Goal: Task Accomplishment & Management: Use online tool/utility

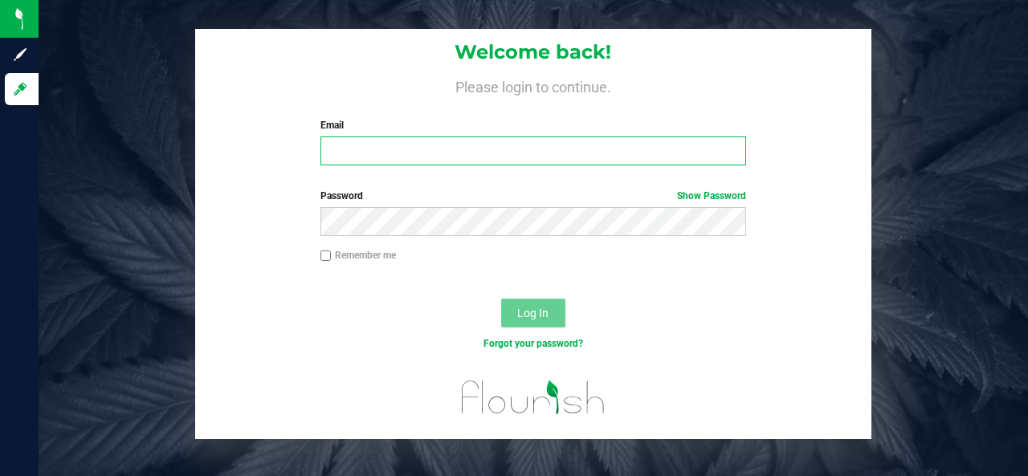
type input "[EMAIL_ADDRESS][DOMAIN_NAME]"
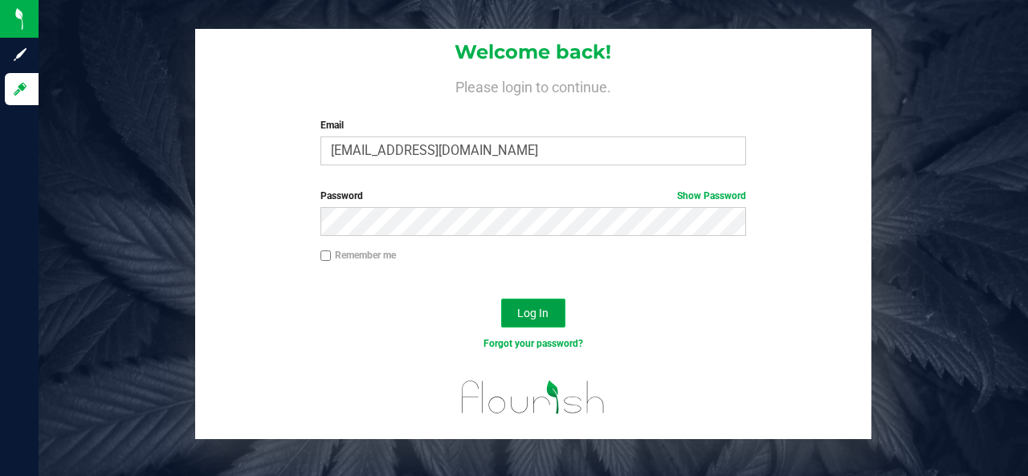
click at [556, 320] on button "Log In" at bounding box center [533, 313] width 64 height 29
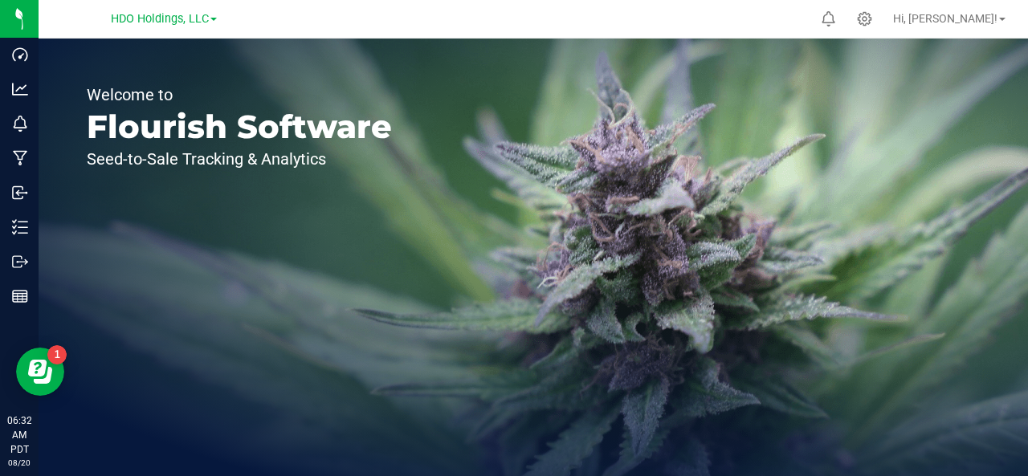
click at [217, 19] on span at bounding box center [214, 19] width 6 height 3
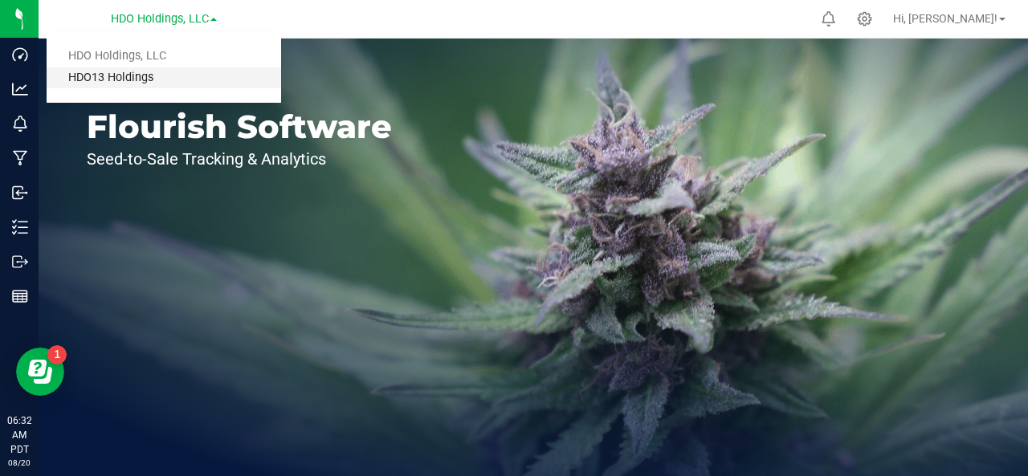
click at [197, 77] on link "HDO13 Holdings" at bounding box center [164, 78] width 235 height 22
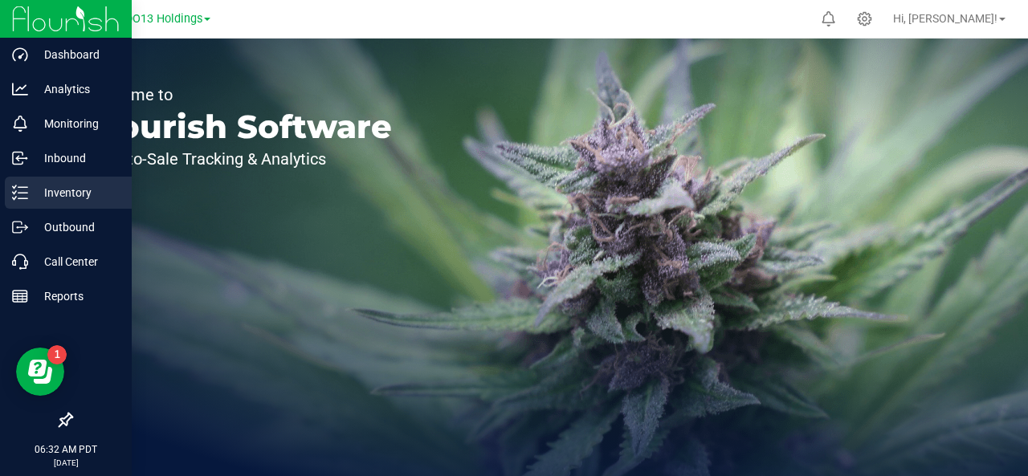
click at [85, 188] on p "Inventory" at bounding box center [76, 192] width 96 height 19
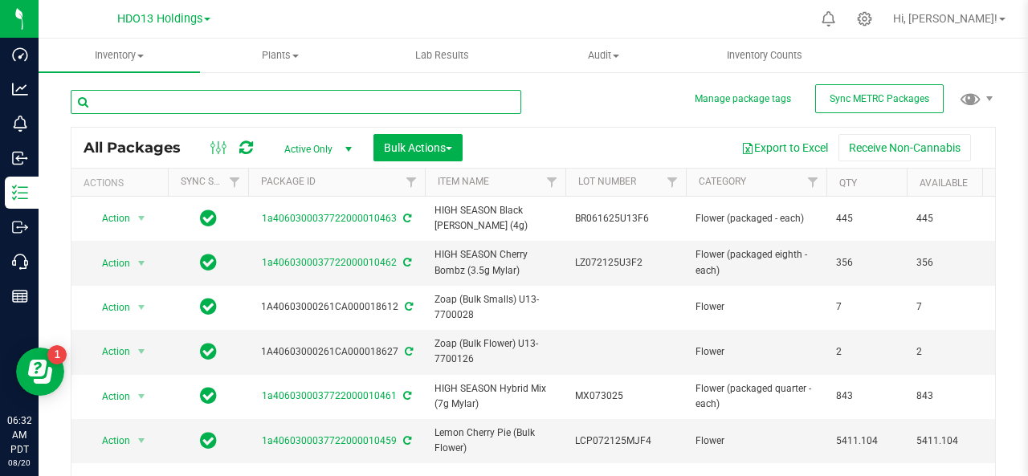
click at [365, 104] on input "text" at bounding box center [296, 102] width 451 height 24
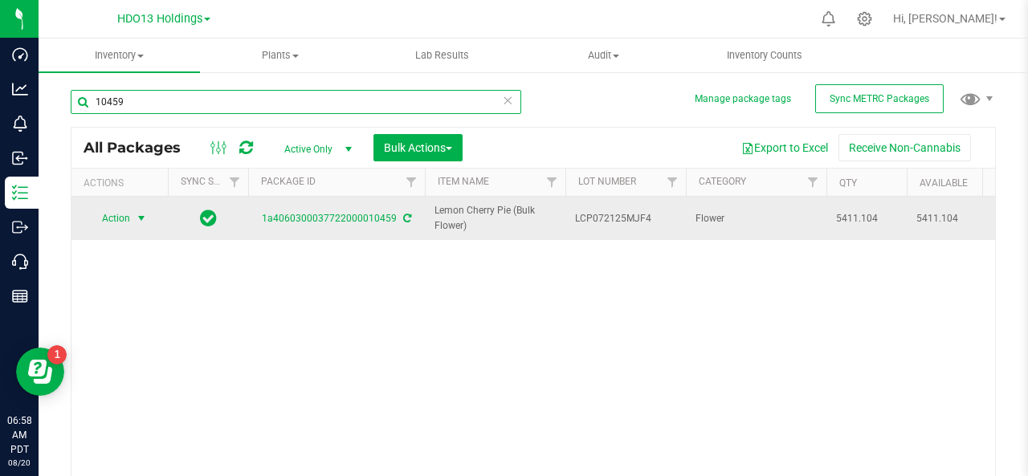
type input "10459"
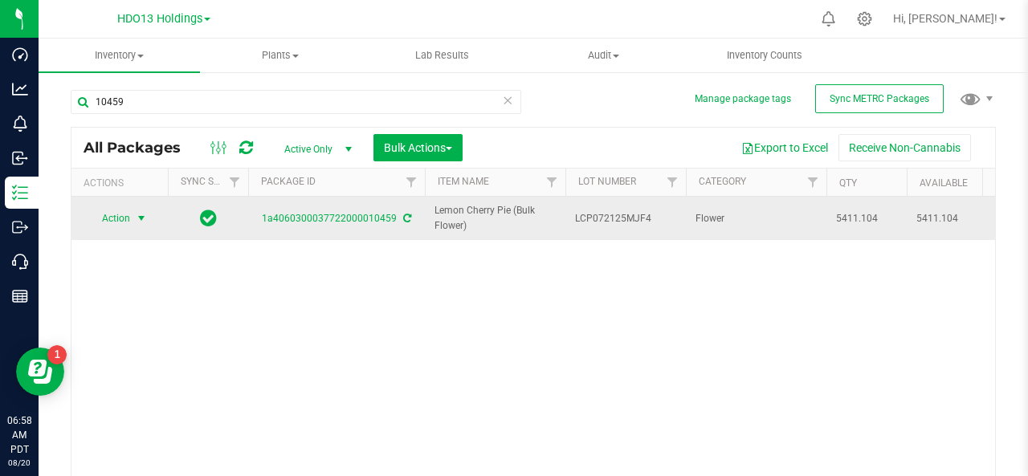
click at [141, 218] on span "select" at bounding box center [141, 218] width 13 height 13
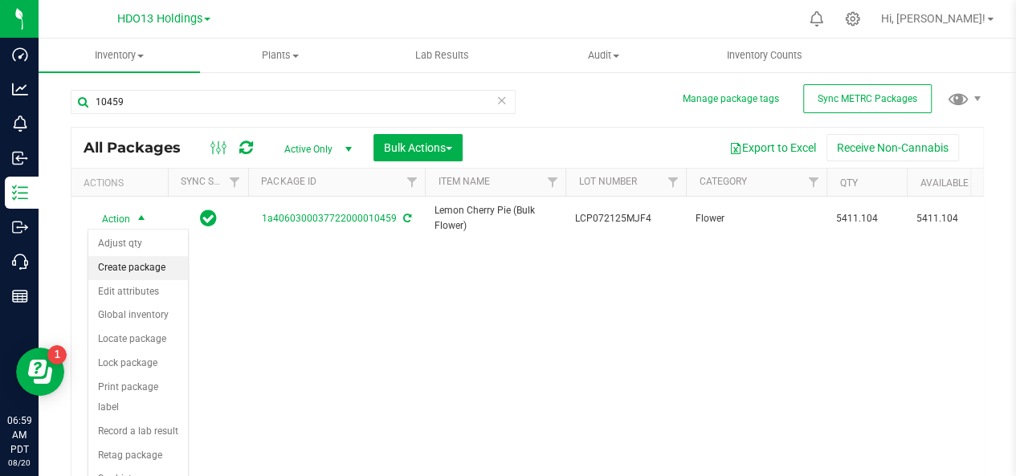
click at [148, 268] on li "Create package" at bounding box center [138, 268] width 100 height 24
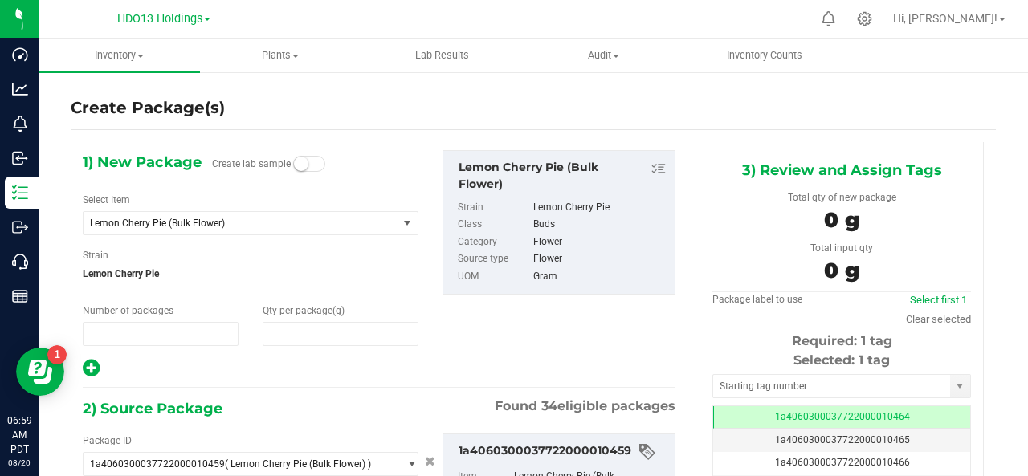
type input "1"
type input "0.0000"
type input "0.0000 g"
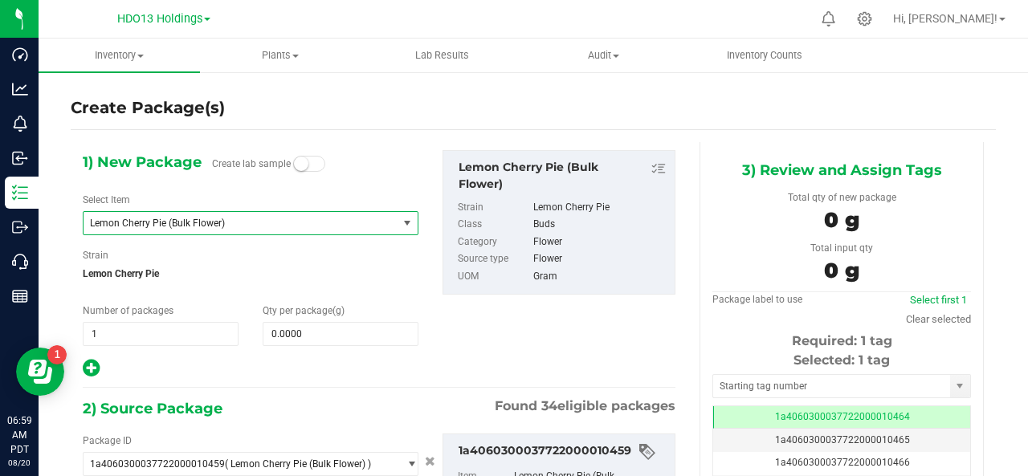
click at [401, 226] on span "select" at bounding box center [407, 223] width 13 height 13
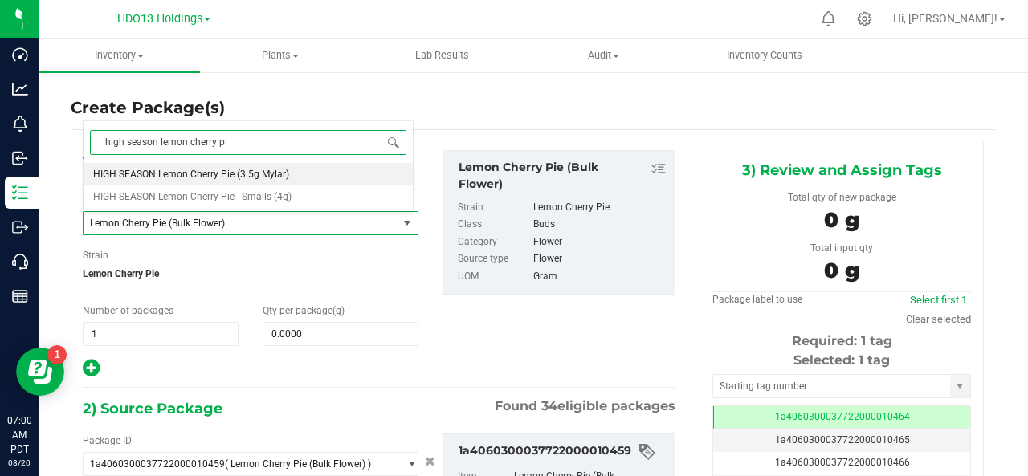
type input "high season lemon cherry pie"
click at [199, 176] on span "HIGH SEASON Lemon Cherry Pie (3.5g Mylar)" at bounding box center [191, 174] width 196 height 11
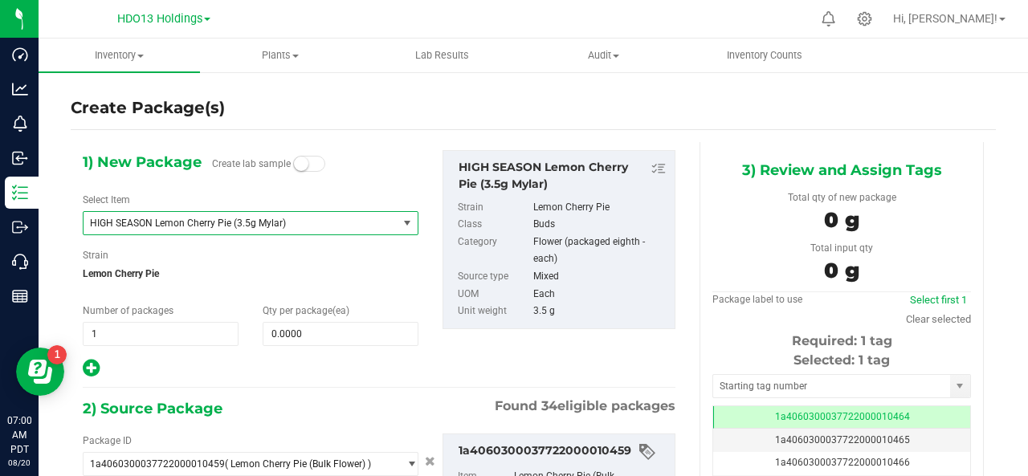
type input "0"
type input "0.0000 g"
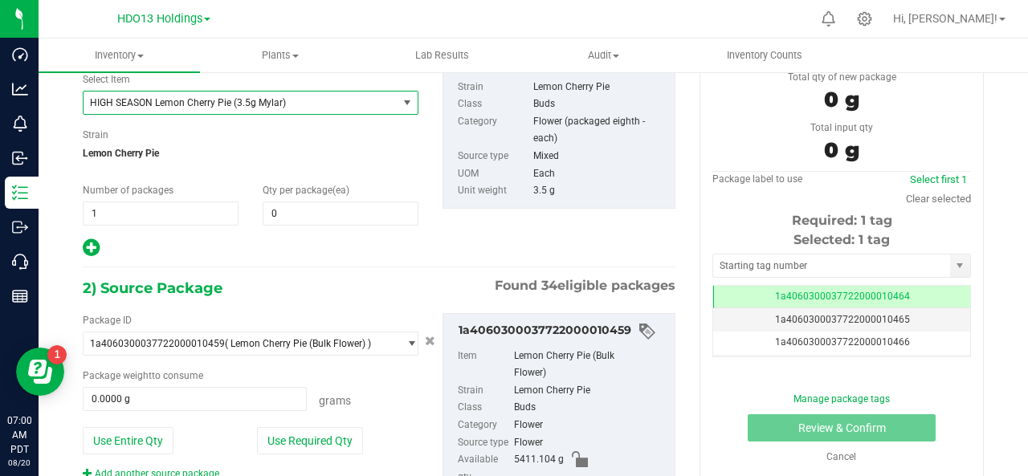
scroll to position [123, 0]
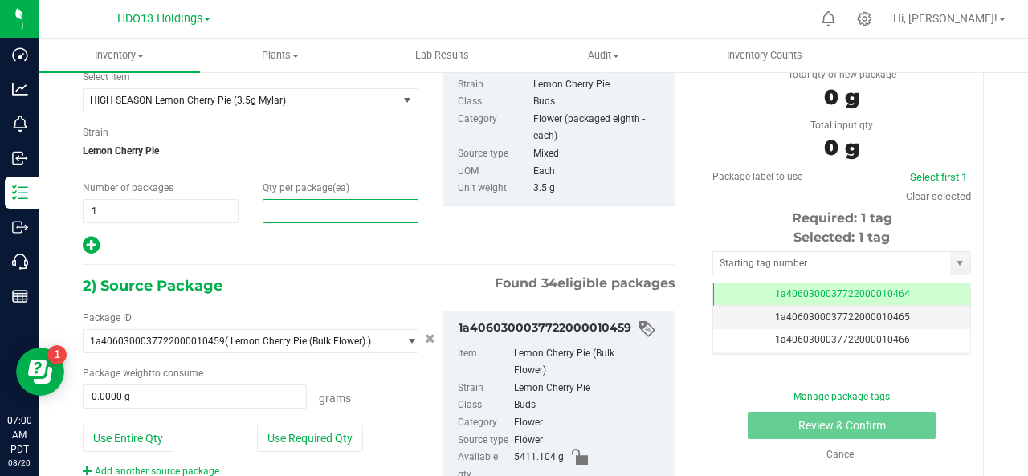
click at [288, 208] on span at bounding box center [341, 211] width 156 height 24
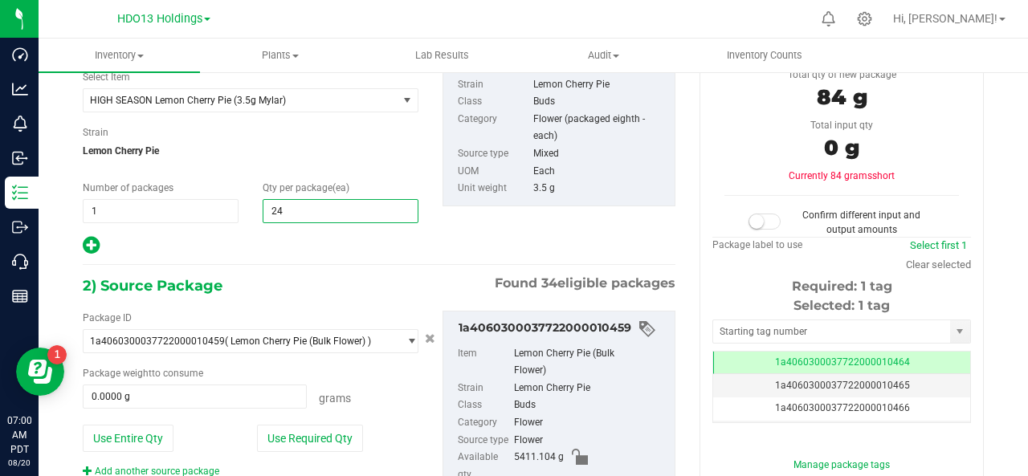
type input "245"
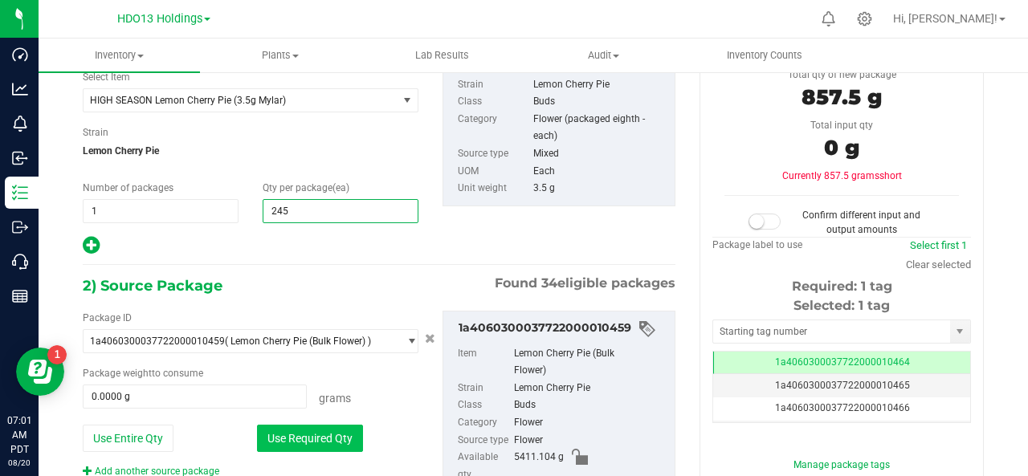
type input "245"
click at [322, 430] on button "Use Required Qty" at bounding box center [310, 438] width 106 height 27
type input "857.5000 g"
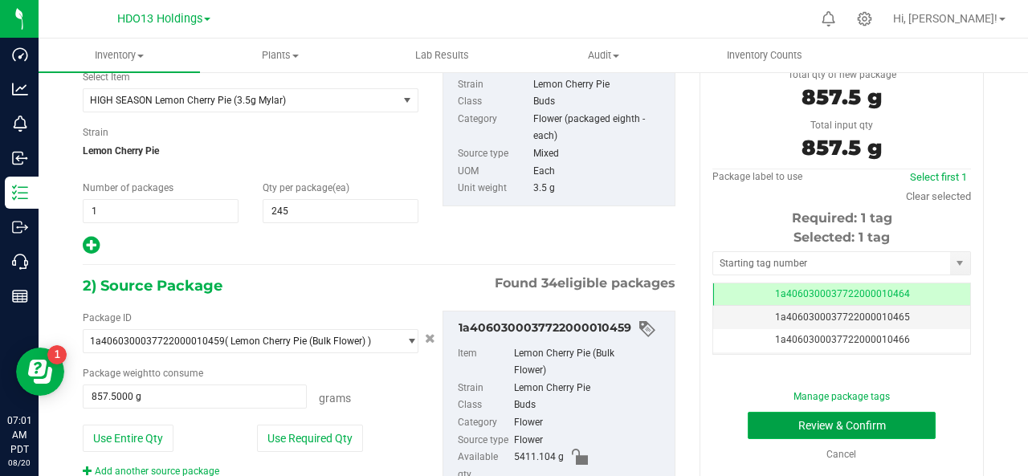
click at [822, 419] on button "Review & Confirm" at bounding box center [842, 425] width 188 height 27
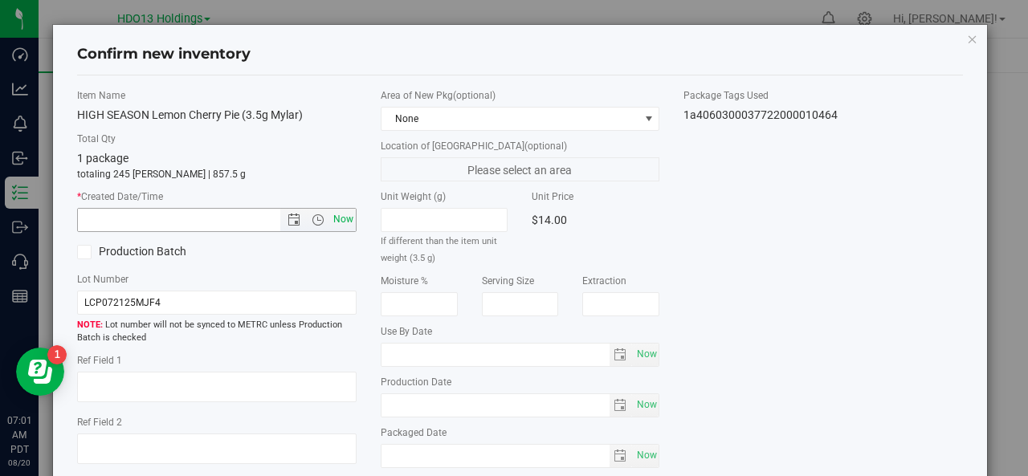
click at [335, 219] on span "Now" at bounding box center [342, 219] width 27 height 23
type input "8/20/2025 7:01 AM"
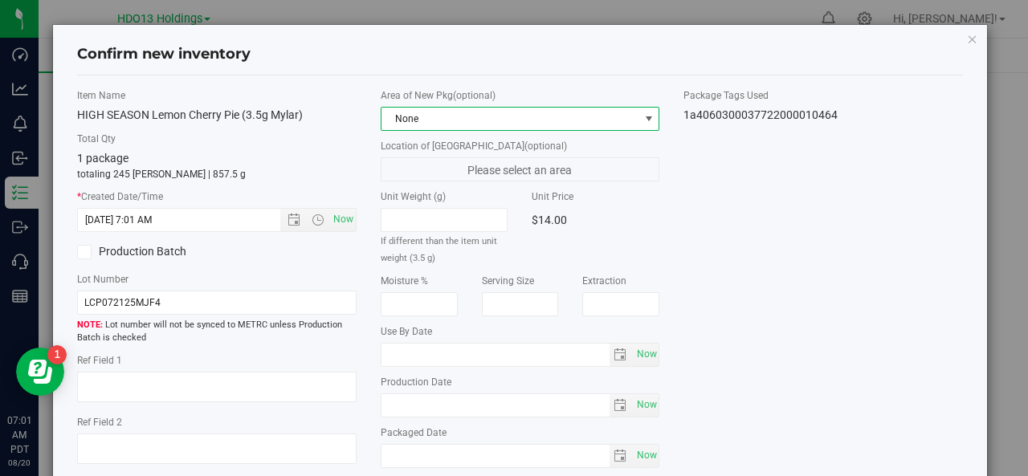
click at [639, 118] on span at bounding box center [649, 119] width 20 height 22
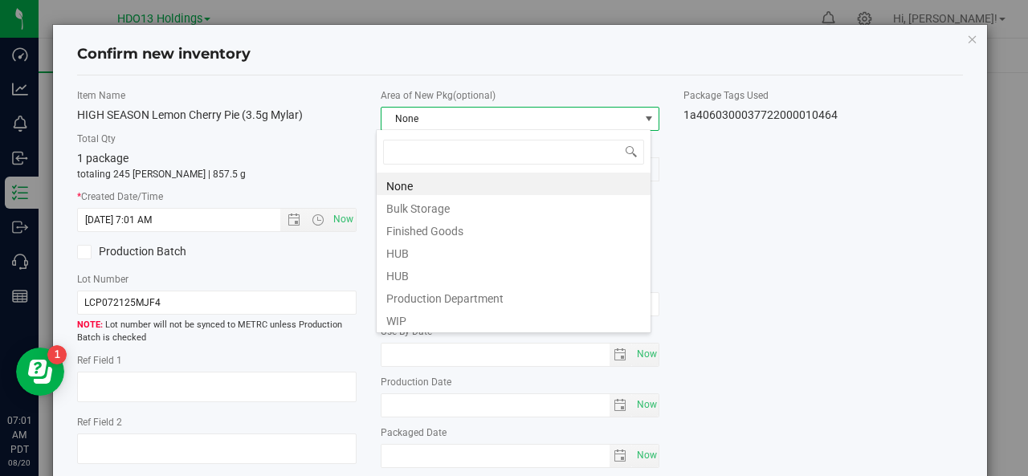
scroll to position [23, 276]
click at [595, 227] on li "Finished Goods" at bounding box center [514, 229] width 274 height 22
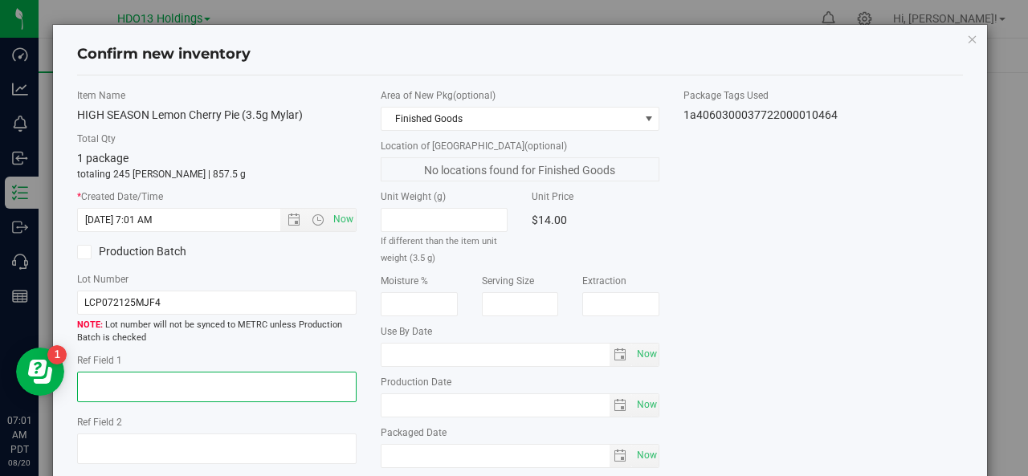
click at [88, 378] on textarea at bounding box center [217, 387] width 280 height 31
drag, startPoint x: 80, startPoint y: 381, endPoint x: 250, endPoint y: 372, distance: 169.8
click at [250, 372] on textarea at bounding box center [217, 387] width 280 height 31
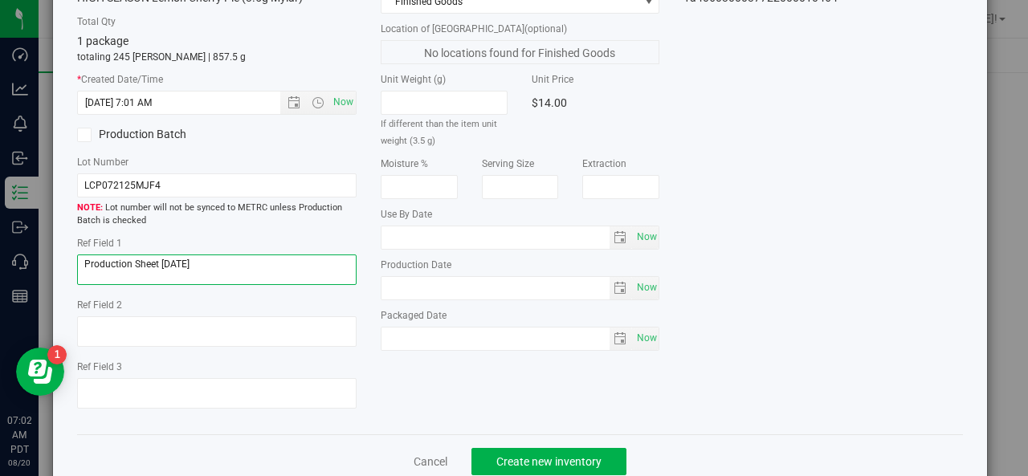
scroll to position [153, 0]
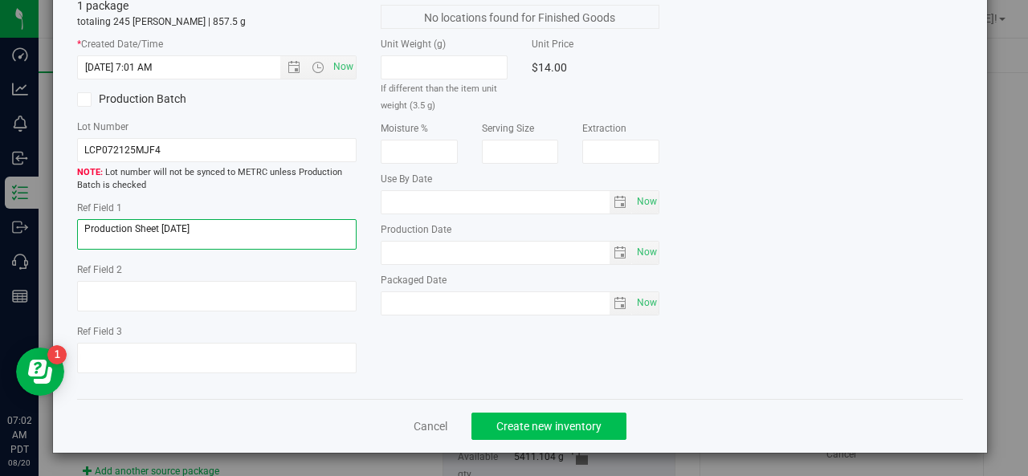
type textarea "Production Sheet 8-19-25"
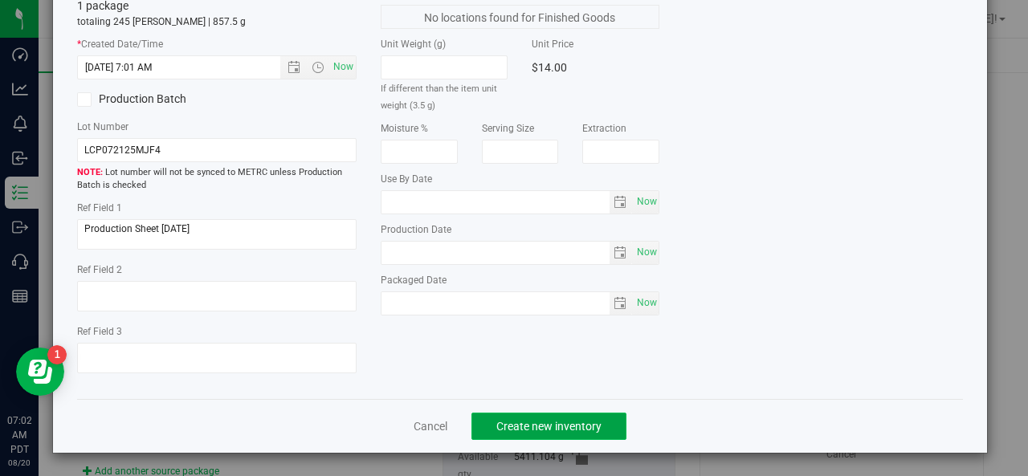
click at [555, 423] on span "Create new inventory" at bounding box center [549, 426] width 105 height 13
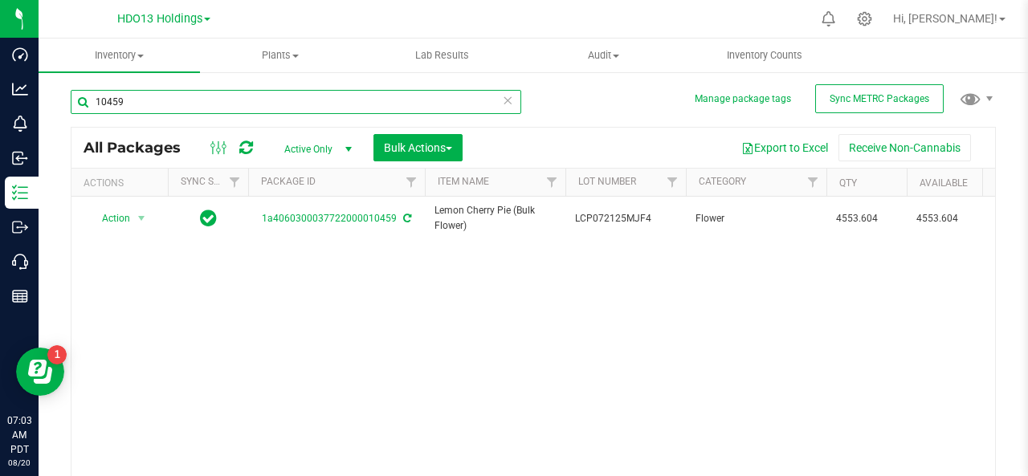
click at [133, 99] on input "10459" at bounding box center [296, 102] width 451 height 24
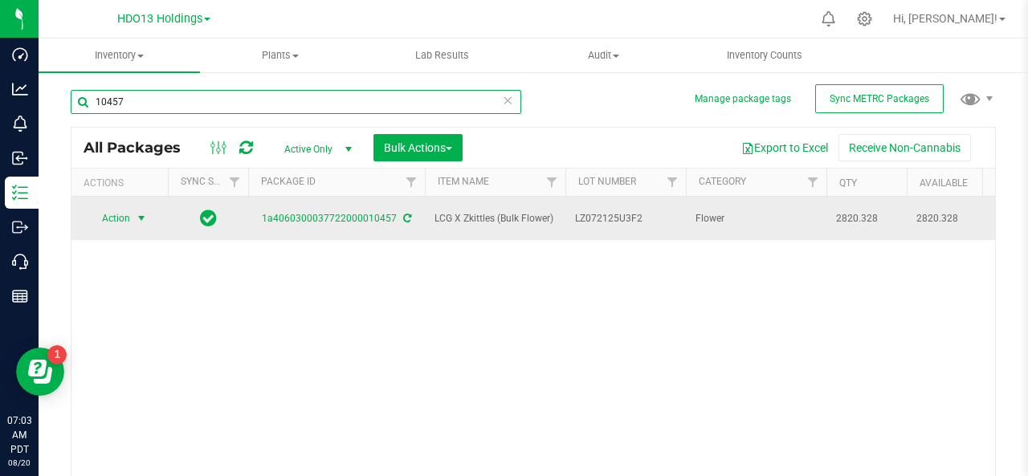
type input "10457"
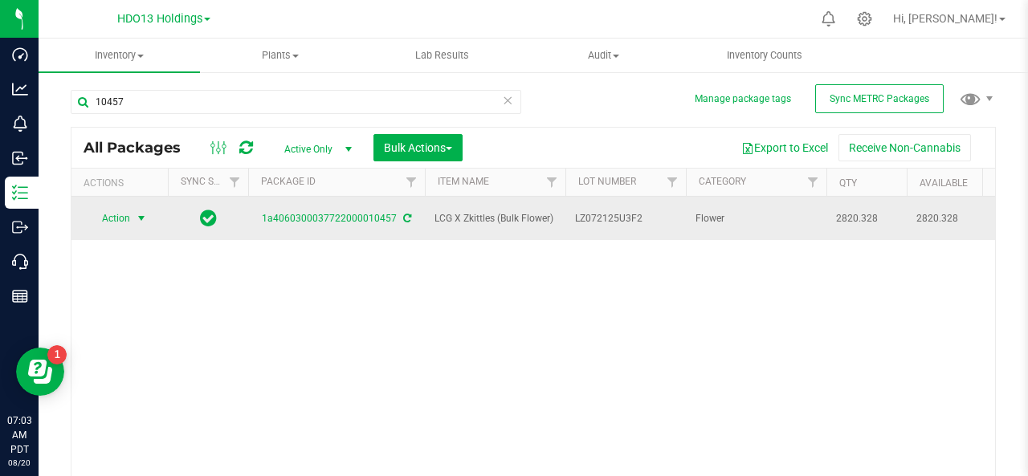
click at [144, 215] on span "select" at bounding box center [141, 218] width 13 height 13
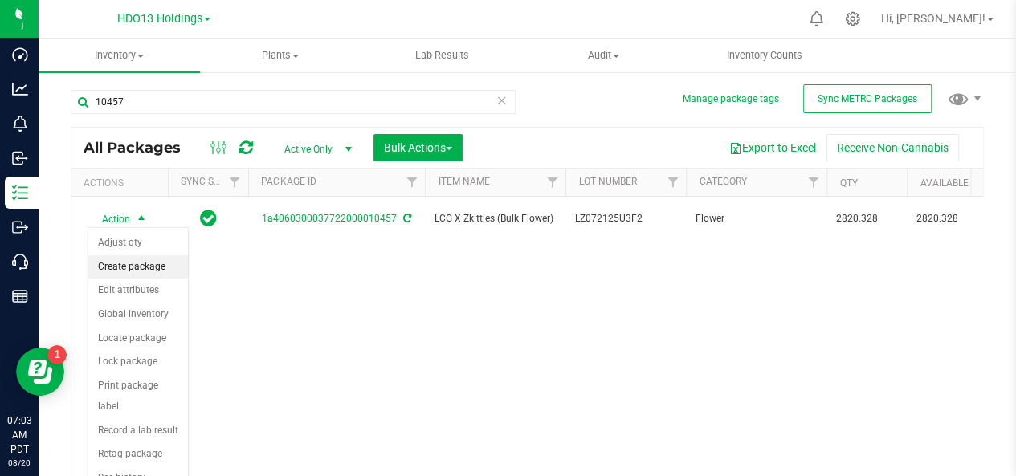
click at [146, 268] on li "Create package" at bounding box center [138, 267] width 100 height 24
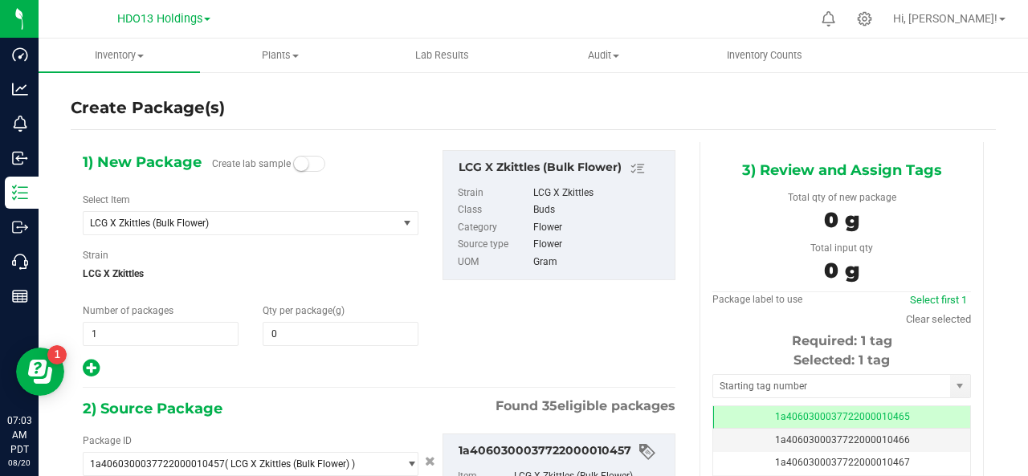
type input "0.0000"
type input "0.0000 g"
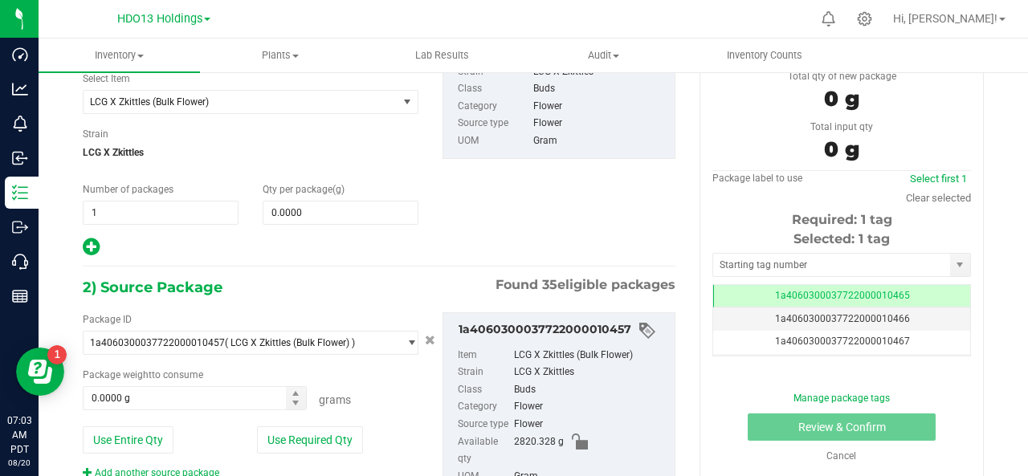
scroll to position [122, 0]
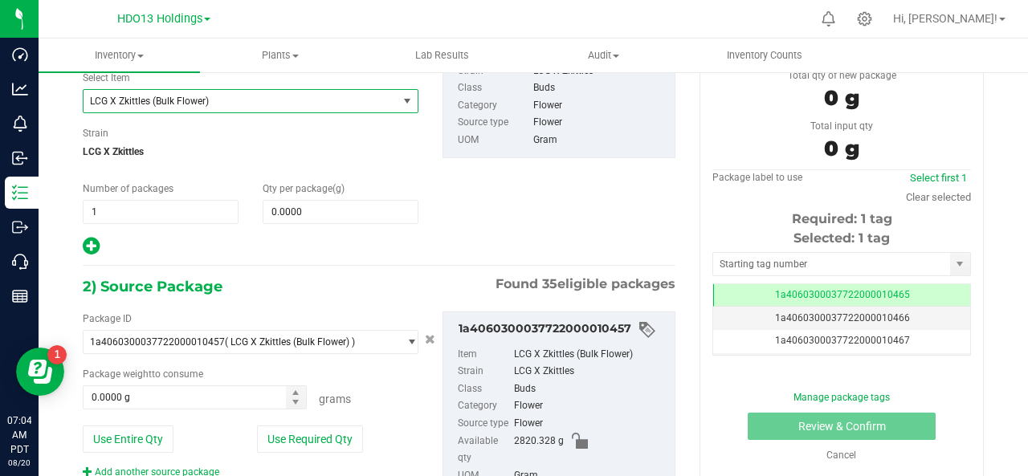
click at [401, 104] on span "select" at bounding box center [407, 101] width 13 height 13
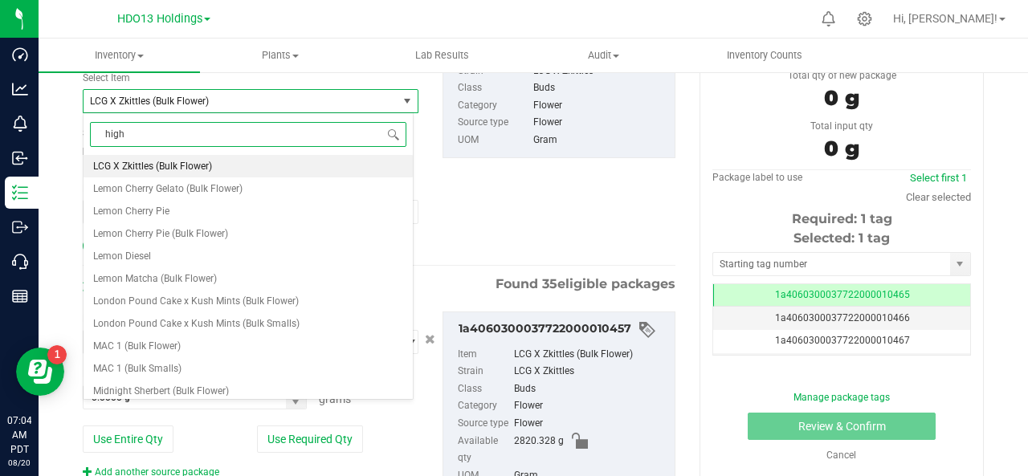
scroll to position [0, 0]
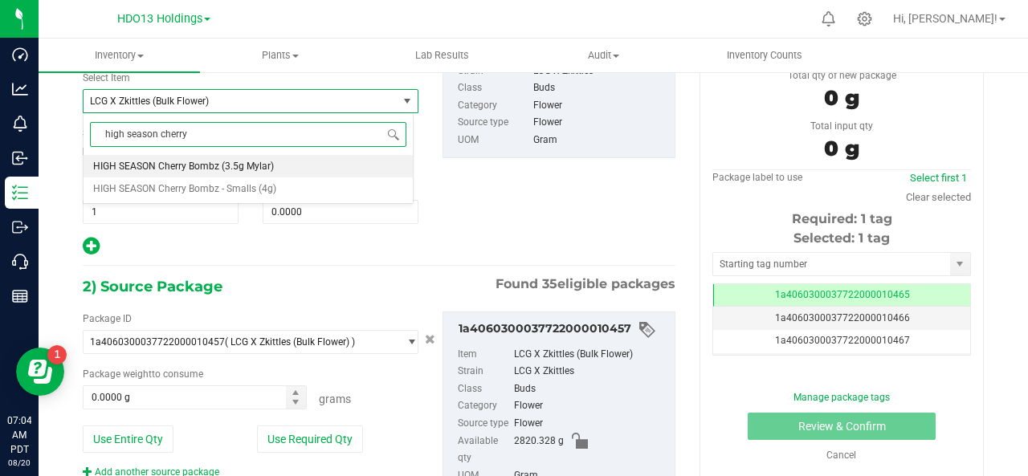
type input "high season cherry"
click at [198, 187] on span "HIGH SEASON Cherry Bombz - Smalls (4g)" at bounding box center [184, 188] width 183 height 11
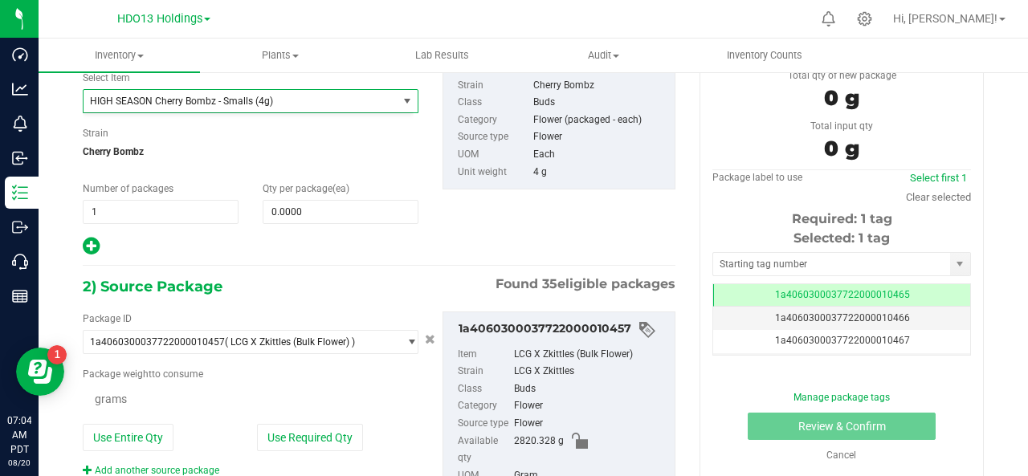
type input "0"
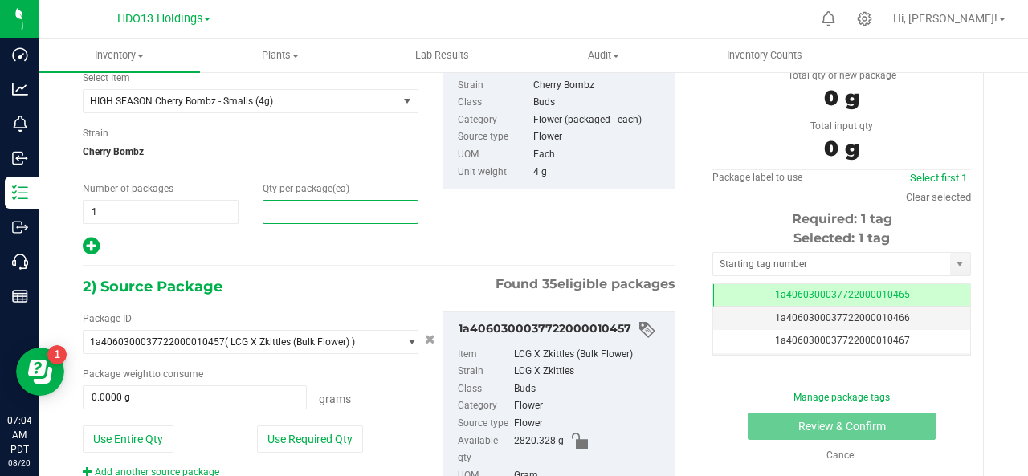
click at [292, 208] on span at bounding box center [341, 212] width 156 height 24
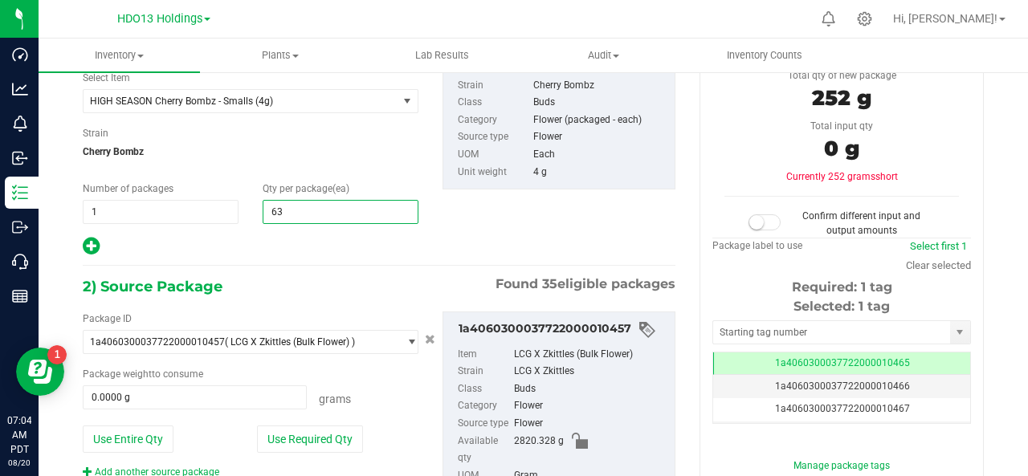
type input "638"
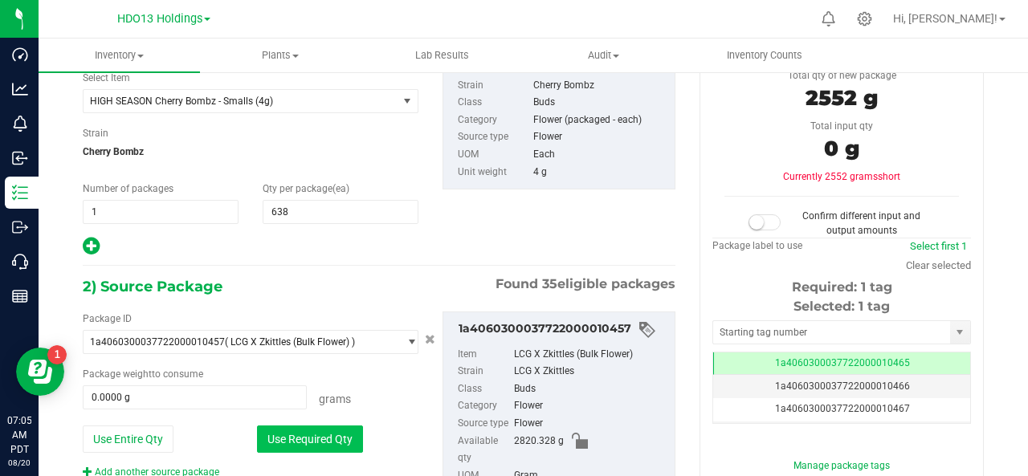
click at [312, 444] on button "Use Required Qty" at bounding box center [310, 439] width 106 height 27
type input "2552.0000 g"
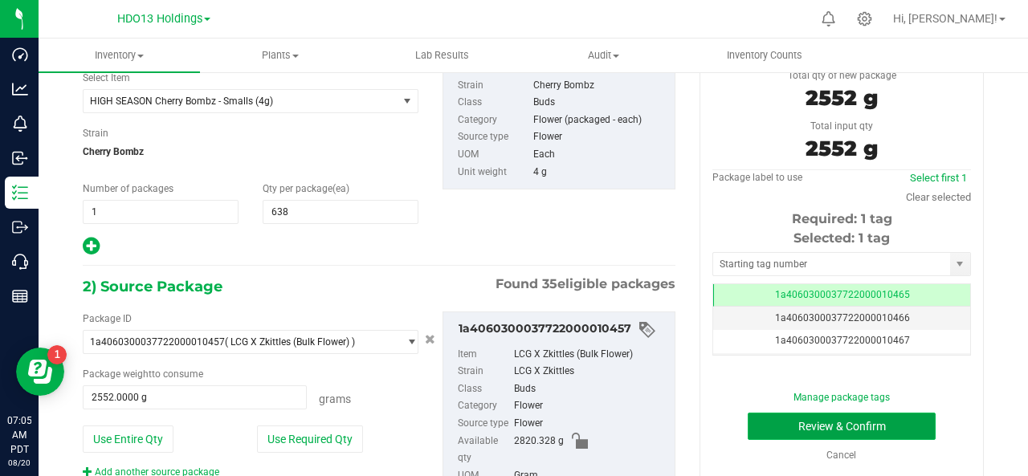
click at [816, 420] on button "Review & Confirm" at bounding box center [842, 426] width 188 height 27
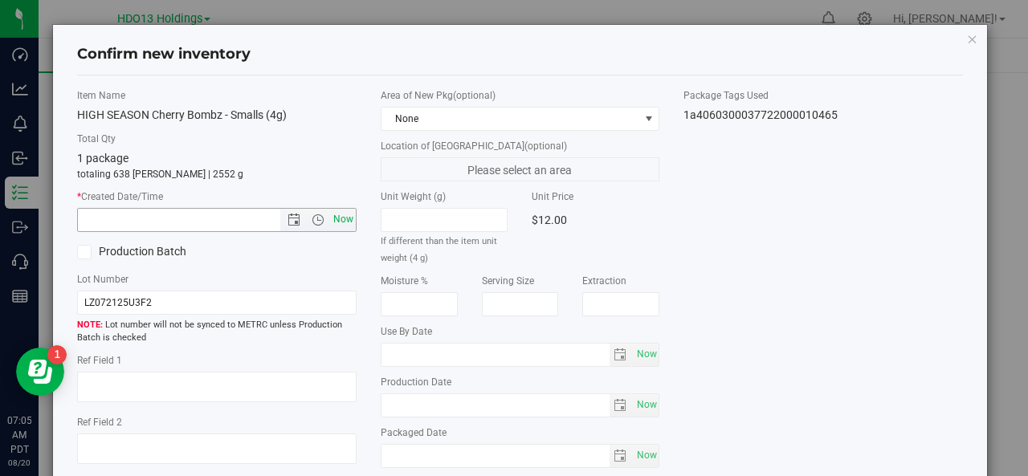
click at [334, 216] on span "Now" at bounding box center [342, 219] width 27 height 23
type input "8/20/2025 7:05 AM"
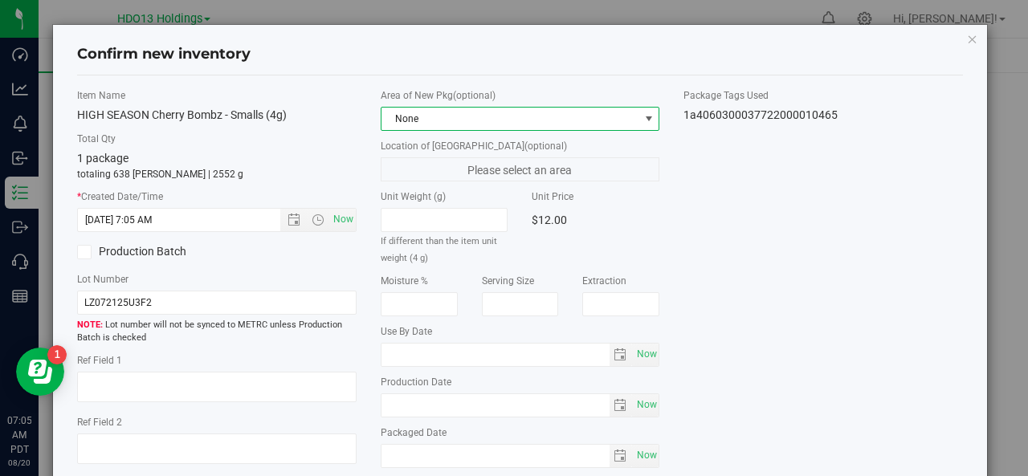
click at [643, 117] on span at bounding box center [649, 118] width 13 height 13
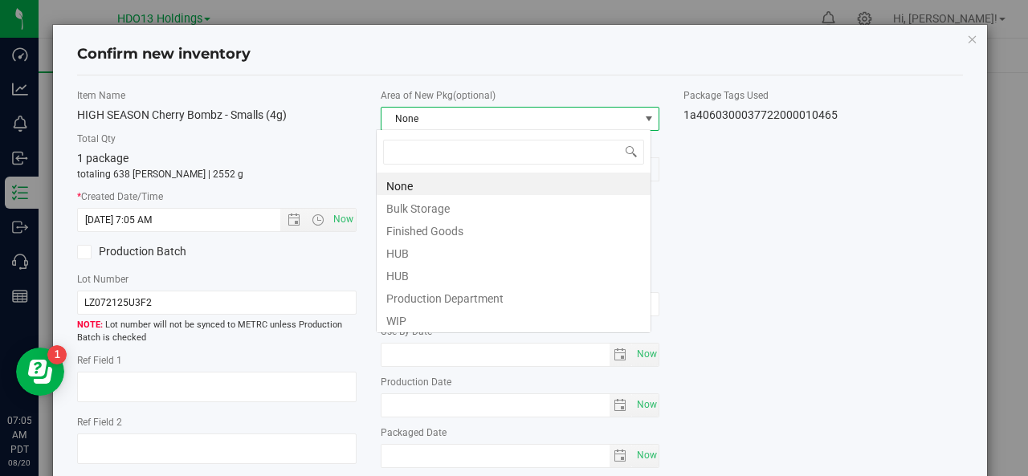
scroll to position [23, 276]
click at [575, 227] on li "Finished Goods" at bounding box center [514, 229] width 274 height 22
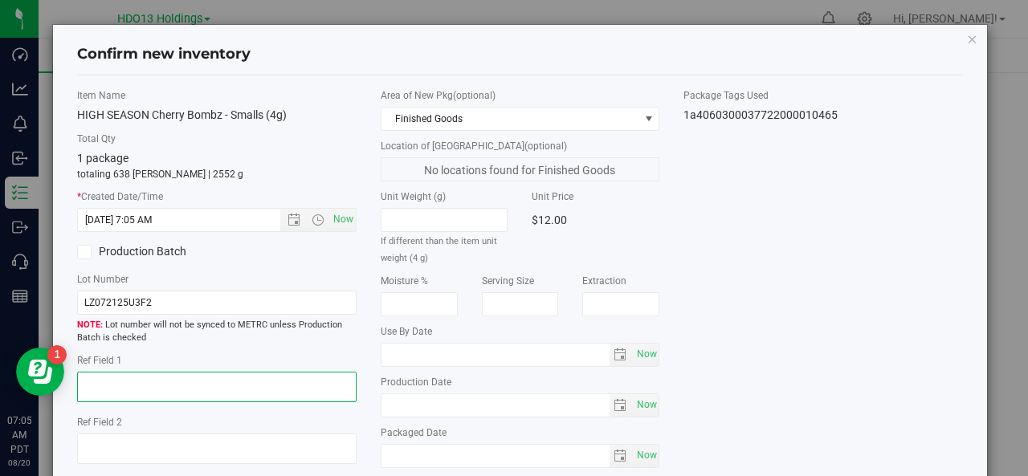
paste textarea "Production Sheet 8-19-25"
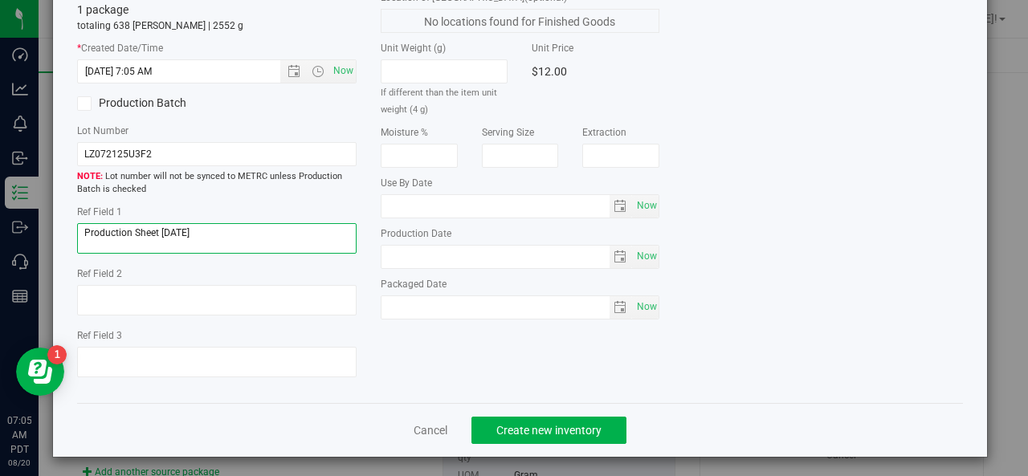
scroll to position [144, 0]
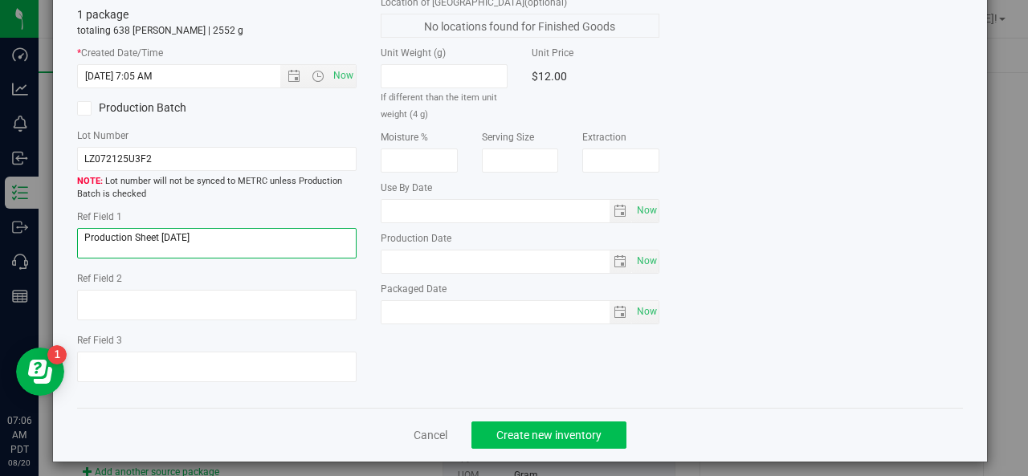
type textarea "Production Sheet 8-19-25"
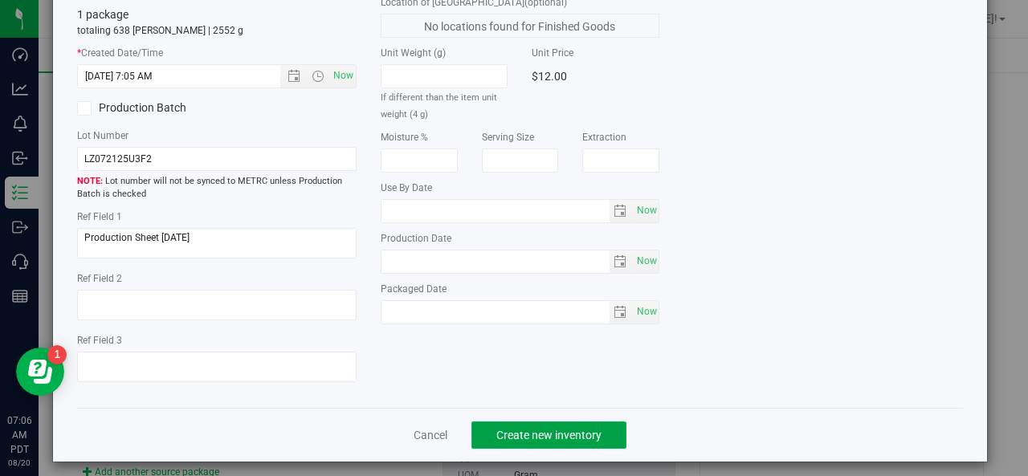
click at [547, 431] on span "Create new inventory" at bounding box center [549, 435] width 105 height 13
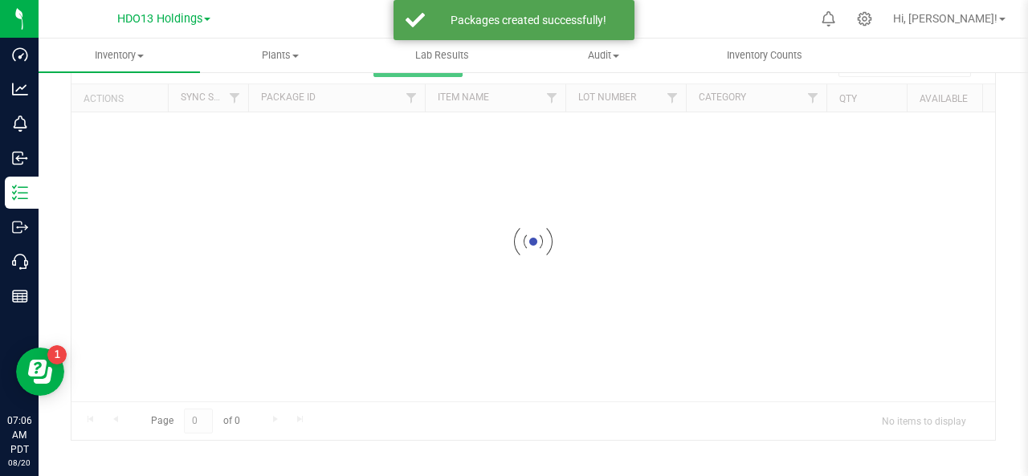
scroll to position [84, 0]
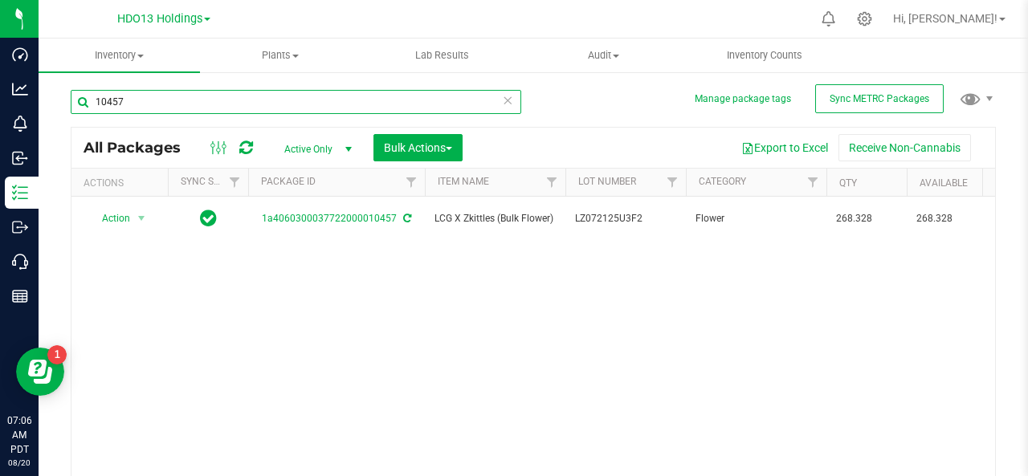
click at [137, 104] on input "10457" at bounding box center [296, 102] width 451 height 24
type input "1"
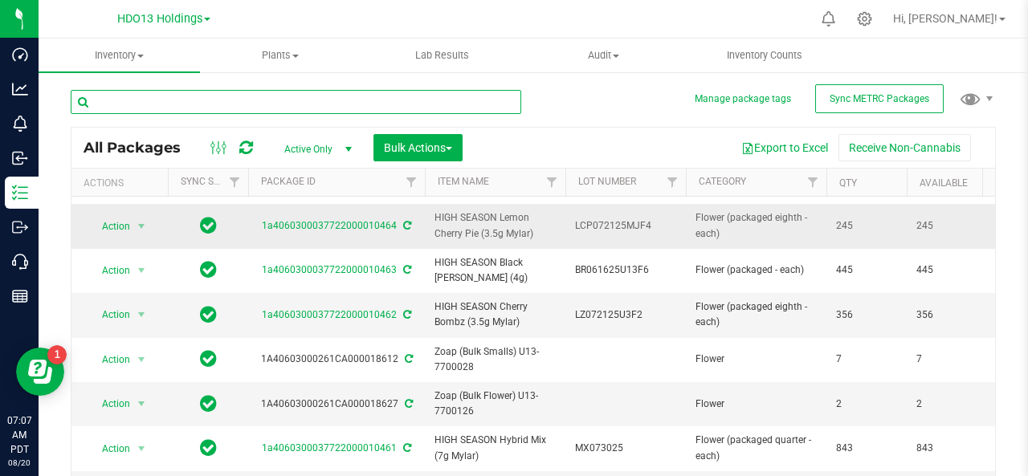
scroll to position [39, 0]
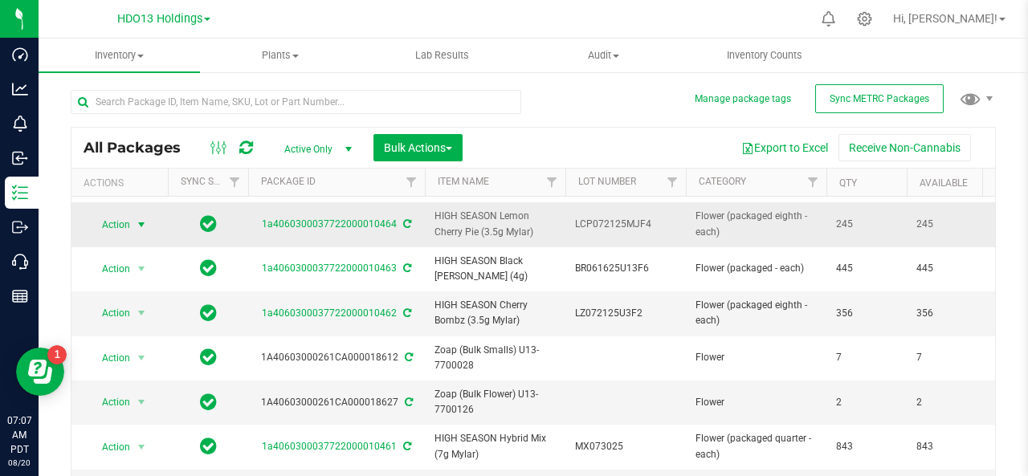
click at [141, 227] on span "select" at bounding box center [141, 225] width 13 height 13
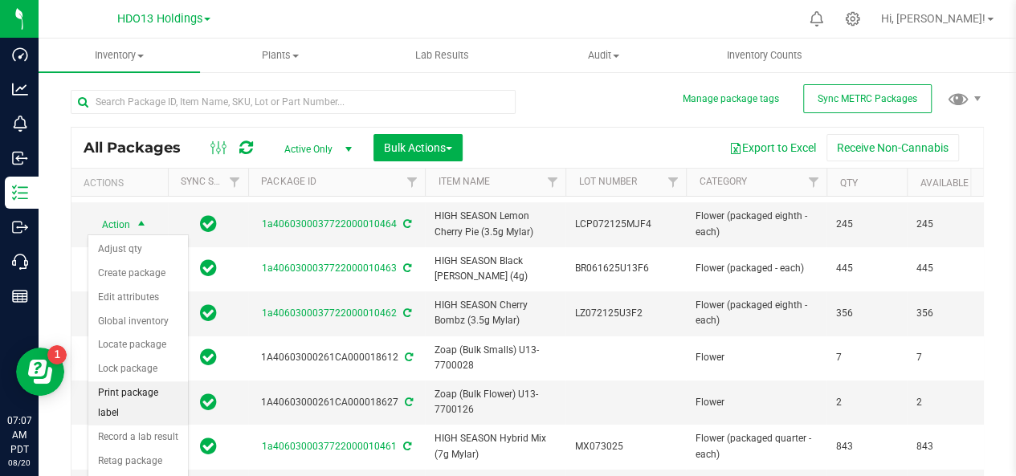
click at [153, 389] on li "Print package label" at bounding box center [138, 404] width 100 height 44
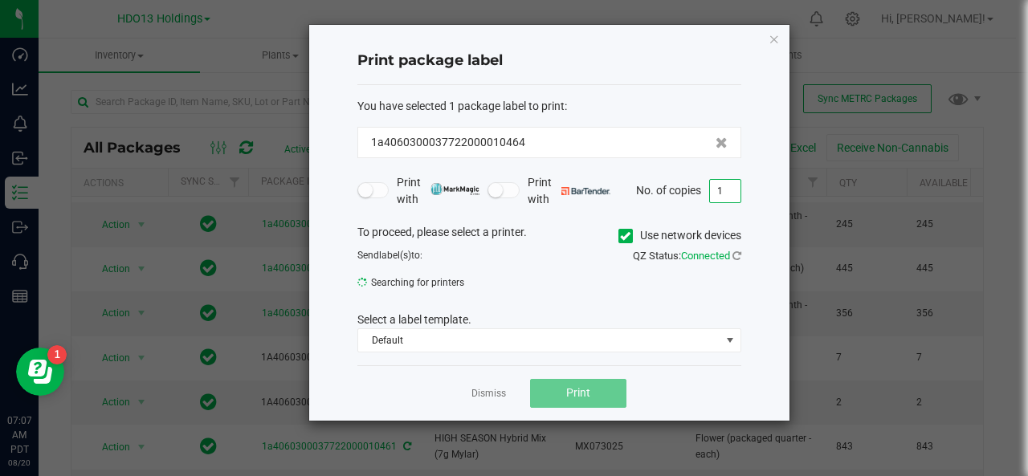
click at [724, 184] on input "1" at bounding box center [725, 191] width 31 height 22
type input "8"
click at [623, 236] on icon at bounding box center [625, 236] width 10 height 0
click at [0, 0] on input "Use network devices" at bounding box center [0, 0] width 0 height 0
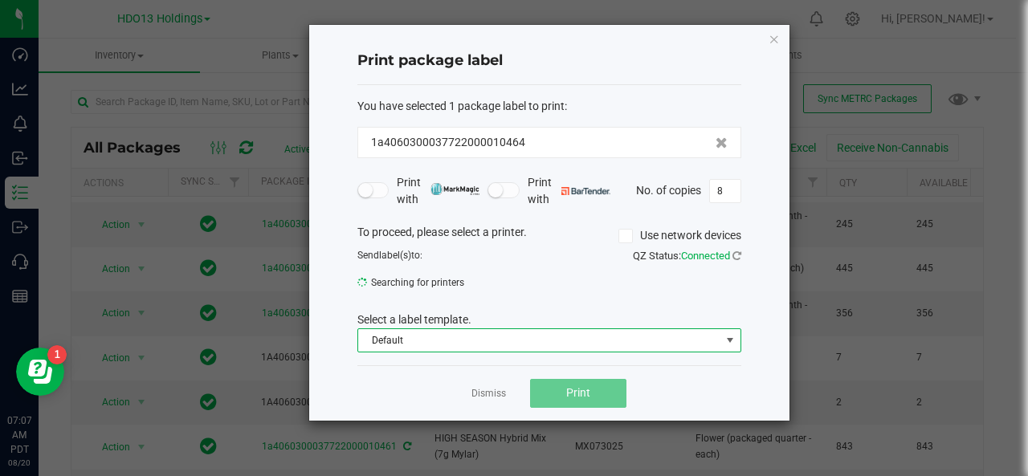
click at [731, 337] on span at bounding box center [730, 340] width 13 height 13
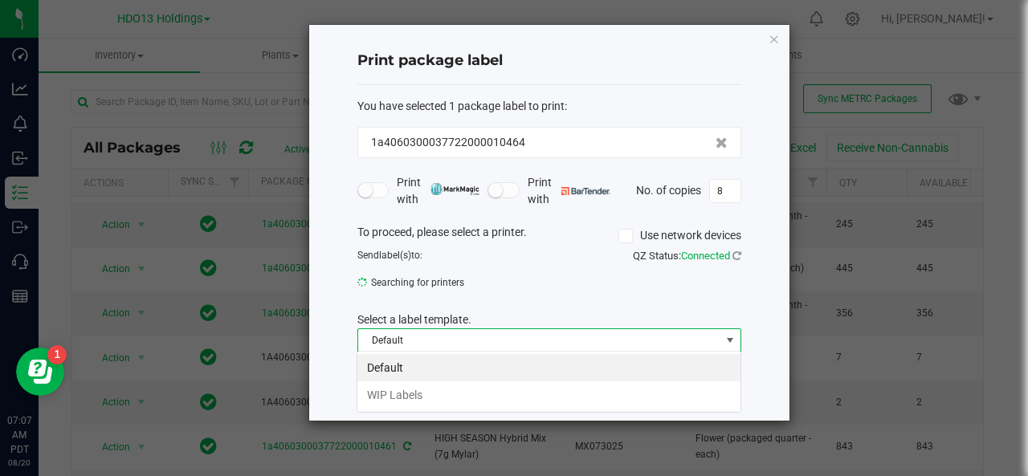
scroll to position [23, 384]
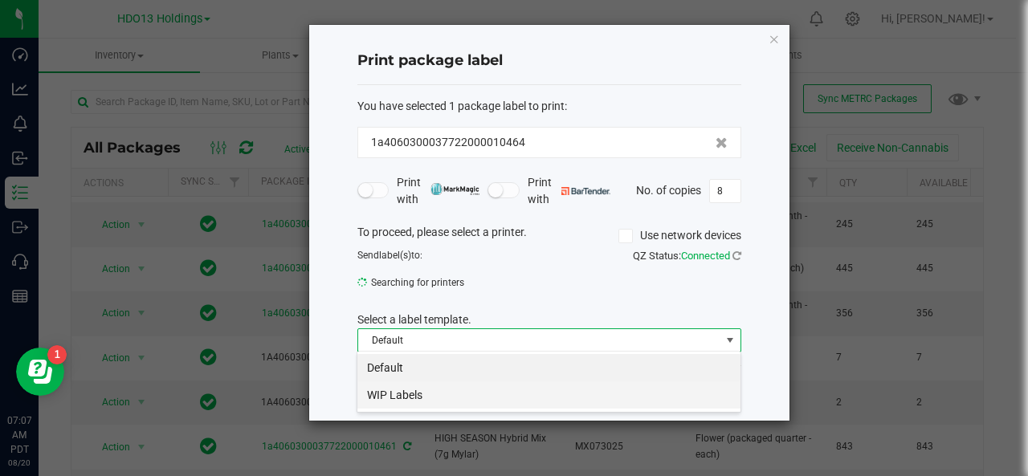
click at [717, 399] on li "WIP Labels" at bounding box center [549, 395] width 383 height 27
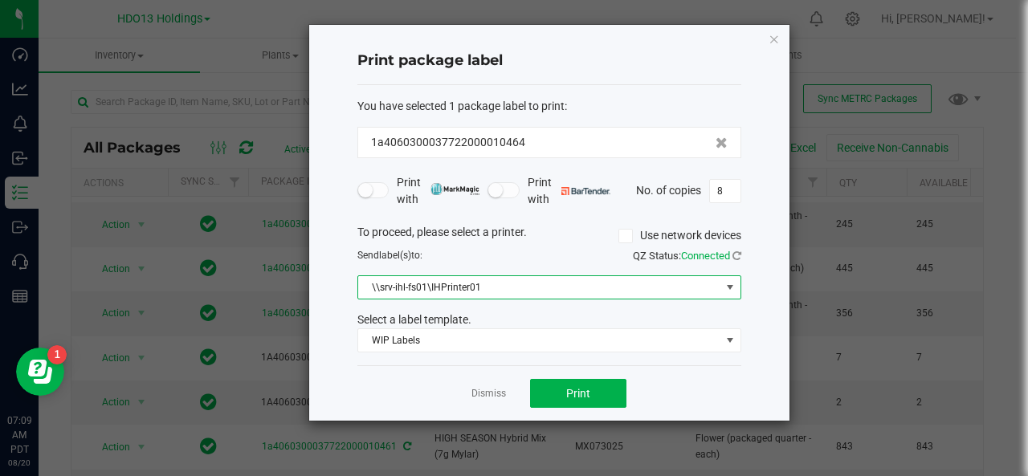
click at [727, 285] on span at bounding box center [730, 287] width 13 height 13
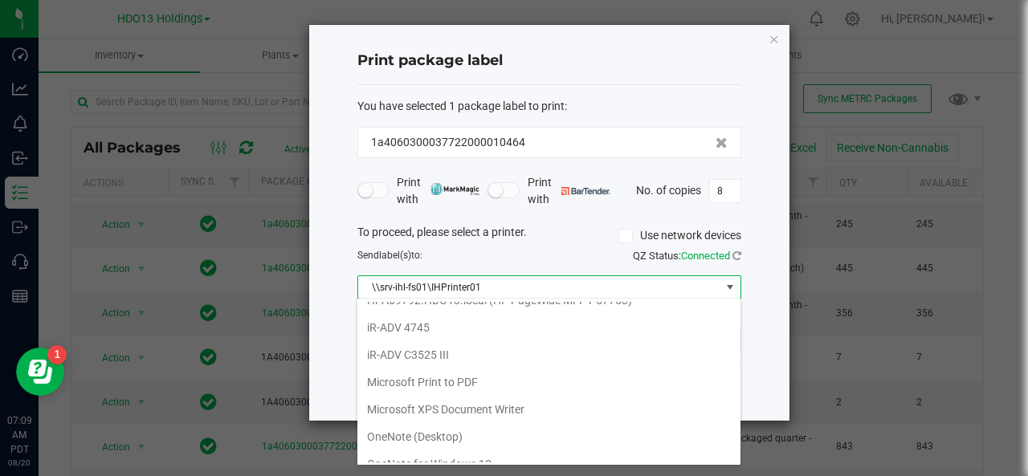
scroll to position [268, 0]
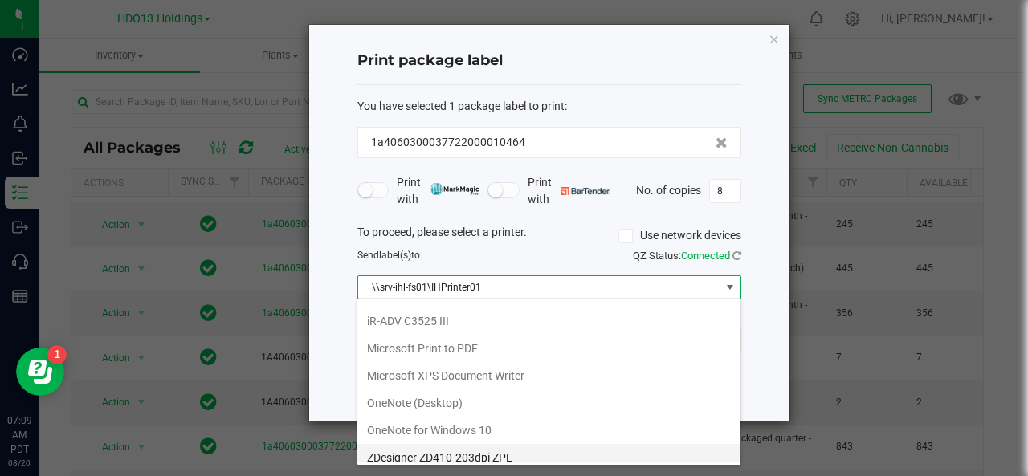
click at [595, 452] on ZPL "ZDesigner ZD410-203dpi ZPL" at bounding box center [549, 457] width 383 height 27
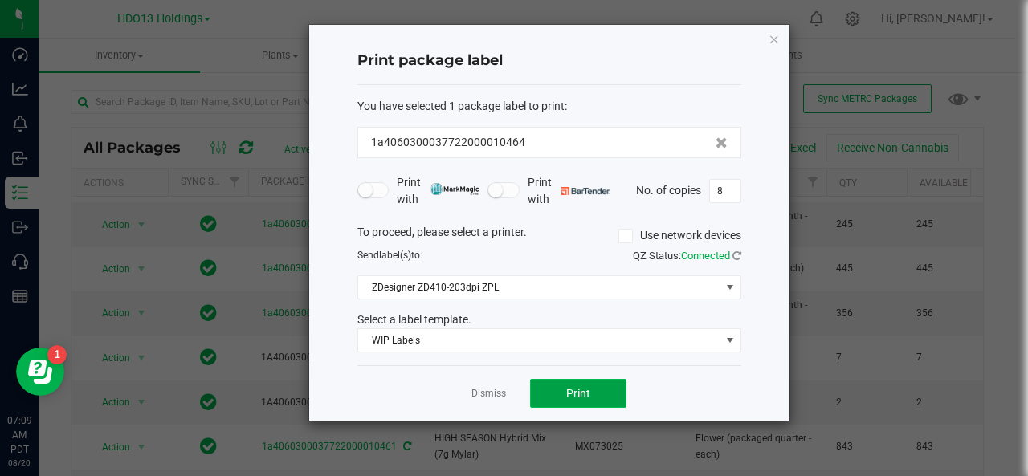
click at [577, 388] on span "Print" at bounding box center [578, 393] width 24 height 13
click at [771, 38] on icon "button" at bounding box center [774, 38] width 11 height 19
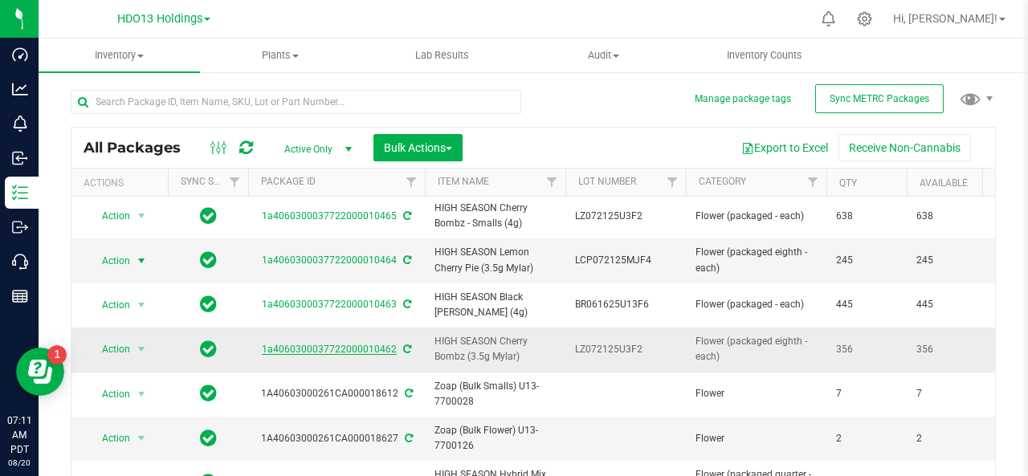
scroll to position [0, 0]
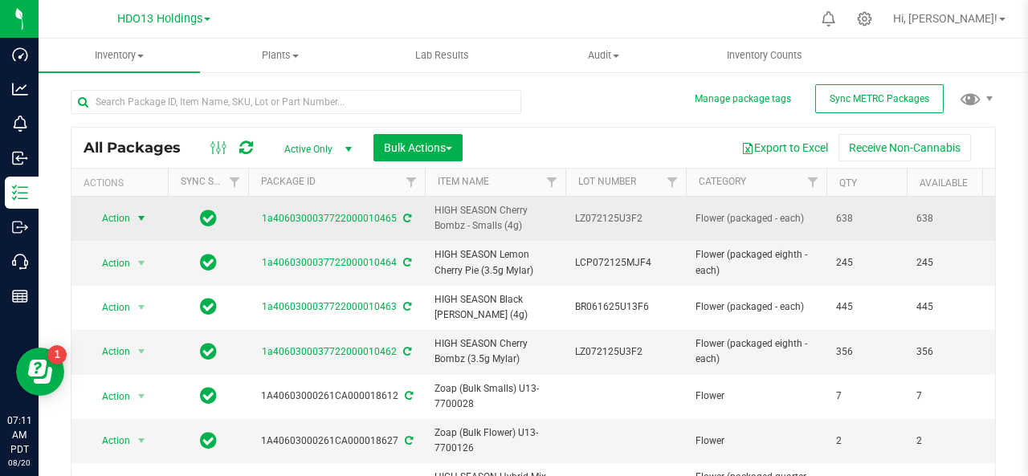
click at [143, 218] on span "select" at bounding box center [141, 218] width 13 height 13
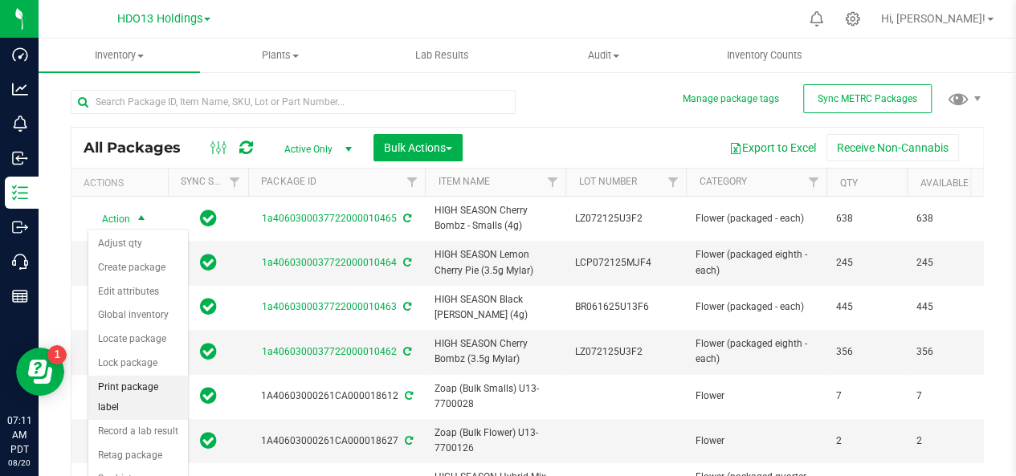
click at [138, 387] on li "Print package label" at bounding box center [138, 398] width 100 height 44
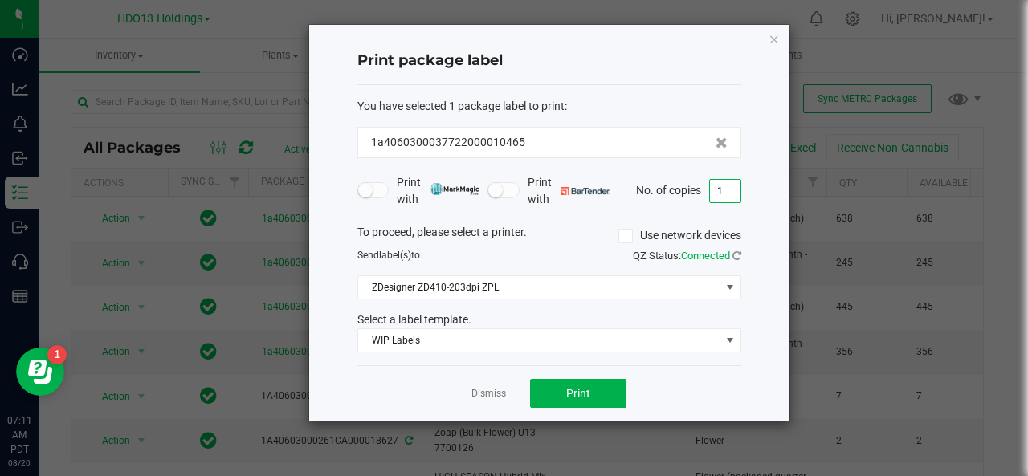
click at [726, 192] on input "1" at bounding box center [725, 191] width 31 height 22
type input "20"
click at [574, 395] on span "Print" at bounding box center [578, 393] width 24 height 13
click at [774, 38] on icon "button" at bounding box center [774, 38] width 11 height 19
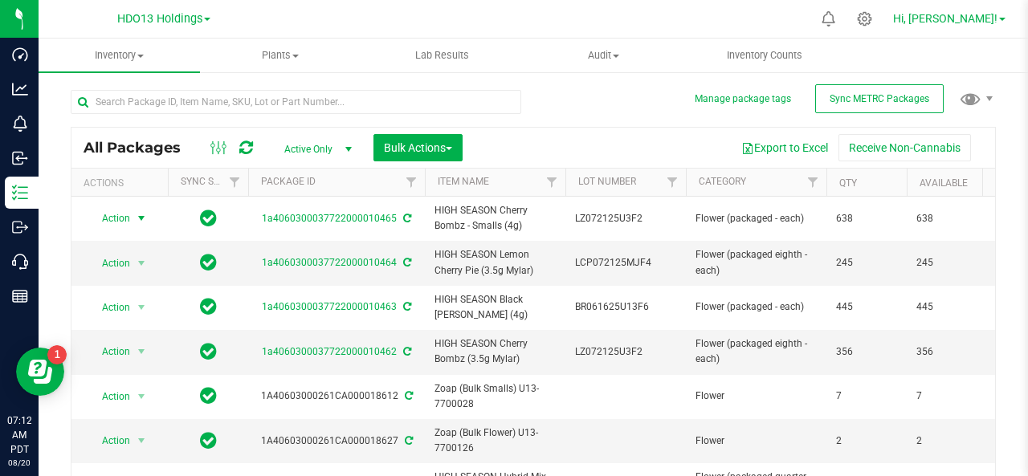
click at [1000, 22] on link "Hi, [PERSON_NAME]!" at bounding box center [949, 18] width 125 height 17
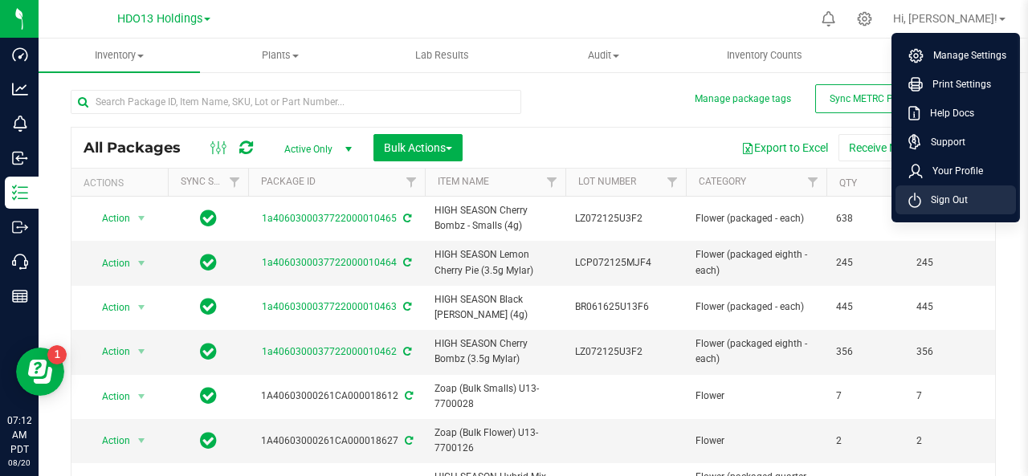
click at [955, 196] on span "Sign Out" at bounding box center [945, 200] width 47 height 16
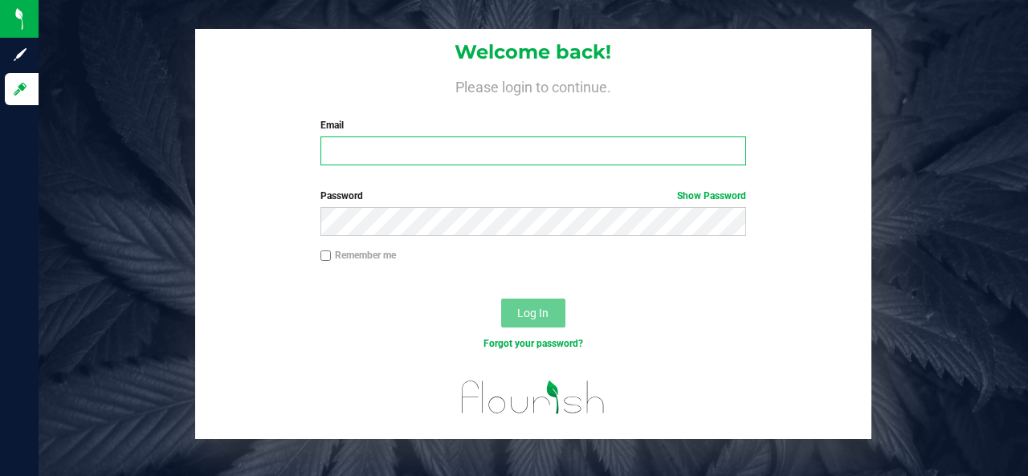
type input "[EMAIL_ADDRESS][DOMAIN_NAME]"
